Goal: Register for event/course

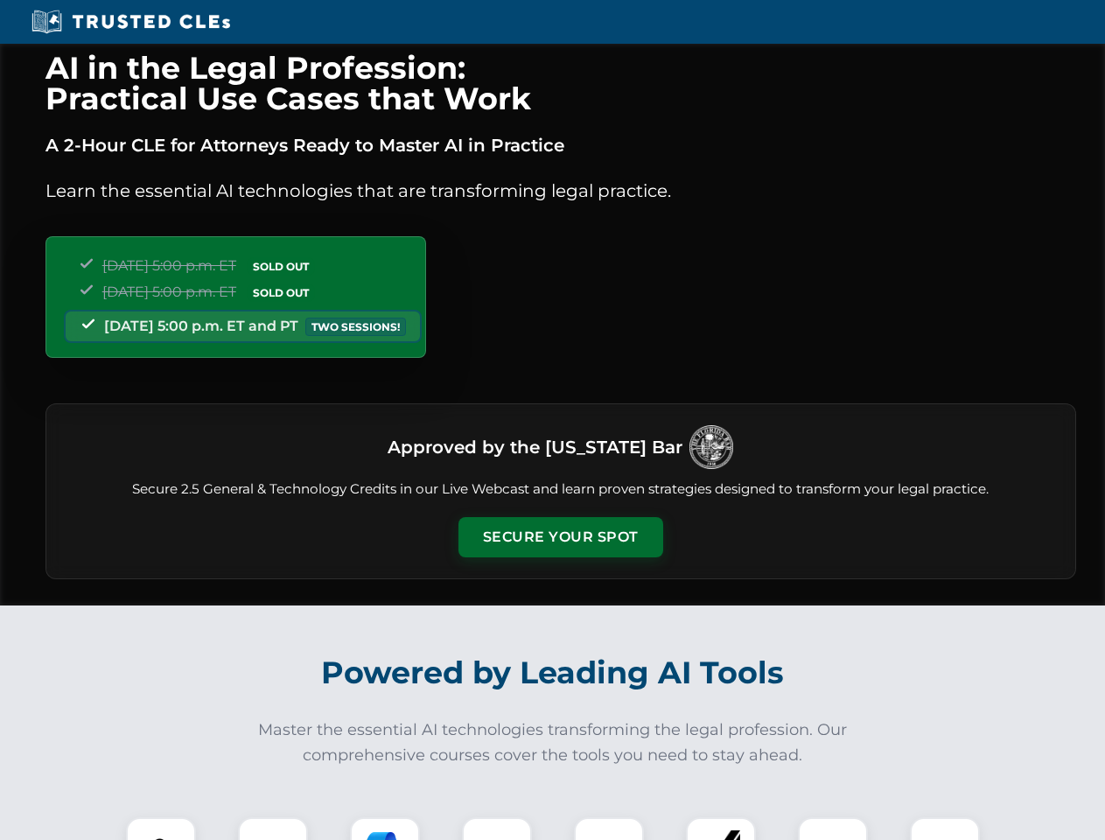
click at [560, 537] on button "Secure Your Spot" at bounding box center [561, 537] width 205 height 40
click at [161, 829] on img at bounding box center [161, 852] width 51 height 51
click at [273, 829] on div at bounding box center [273, 852] width 70 height 70
